Goal: Information Seeking & Learning: Learn about a topic

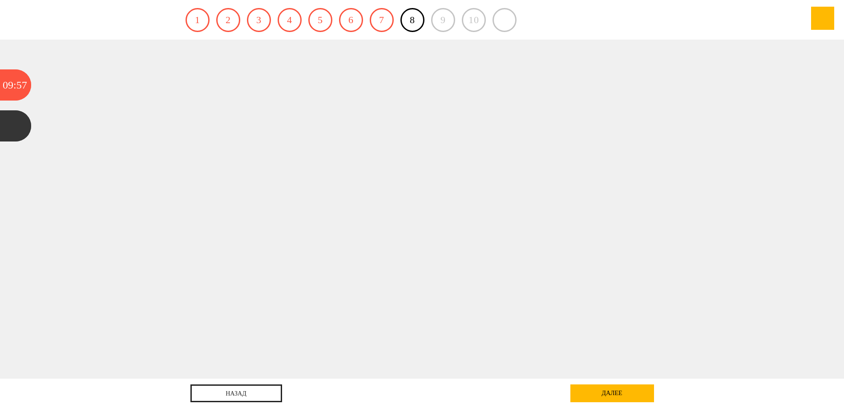
click at [620, 388] on div "далее" at bounding box center [613, 394] width 84 height 18
click at [353, 245] on div at bounding box center [422, 209] width 760 height 339
click at [24, 89] on div "00" at bounding box center [21, 84] width 11 height 31
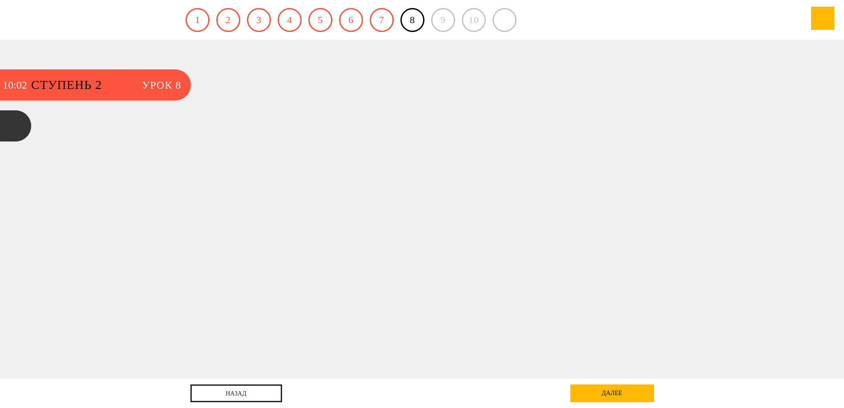
click at [231, 127] on div at bounding box center [422, 209] width 760 height 339
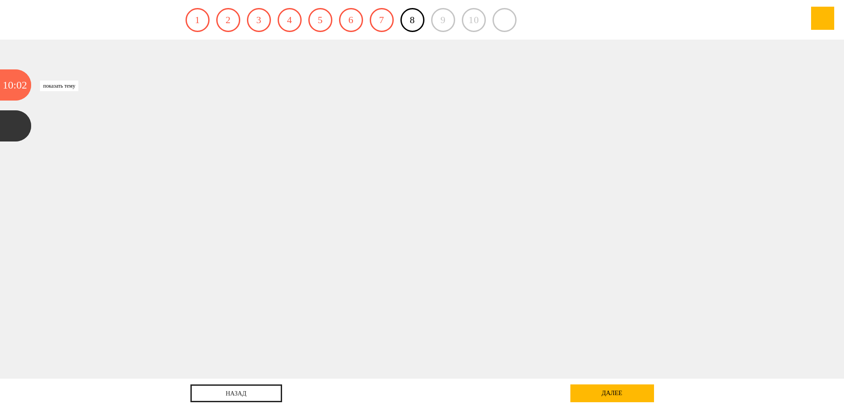
click at [9, 77] on div "10" at bounding box center [8, 84] width 11 height 31
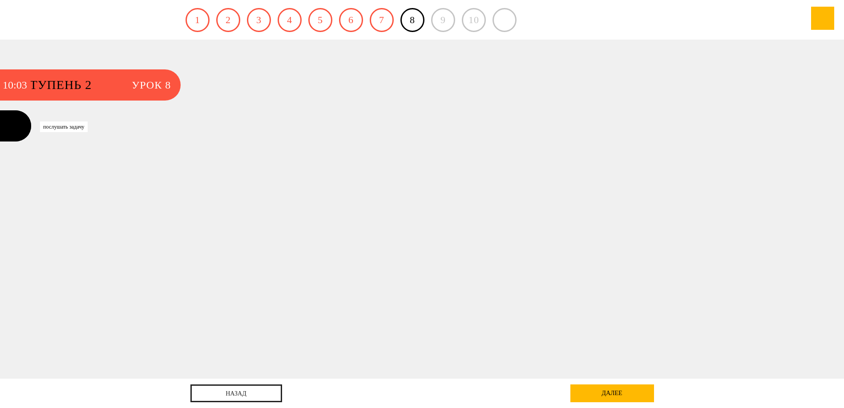
click at [17, 121] on div at bounding box center [15, 125] width 31 height 31
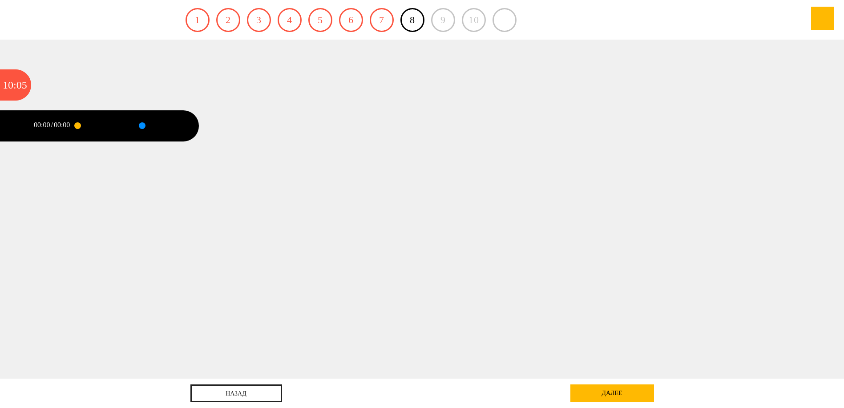
click at [142, 125] on div at bounding box center [142, 126] width 0 height 2
click at [77, 124] on div at bounding box center [77, 125] width 7 height 7
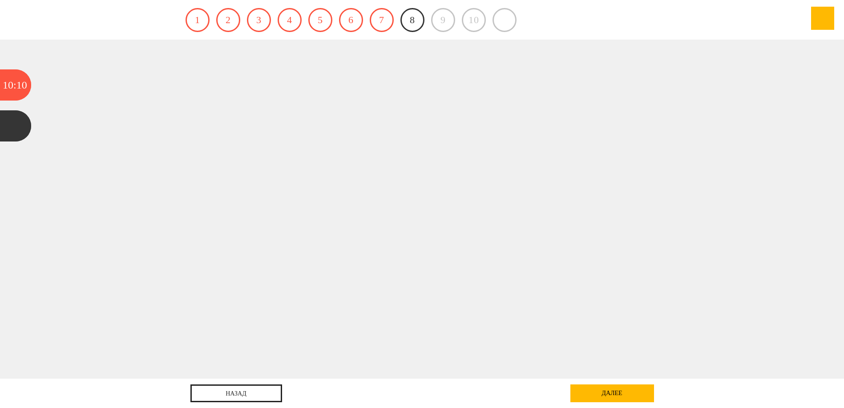
click at [410, 17] on link "8" at bounding box center [413, 20] width 24 height 24
